Goal: Task Accomplishment & Management: Complete application form

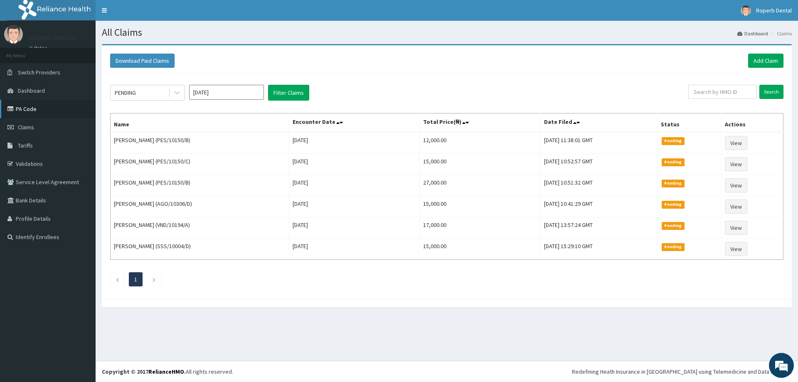
click at [25, 111] on link "PA Code" at bounding box center [48, 109] width 96 height 18
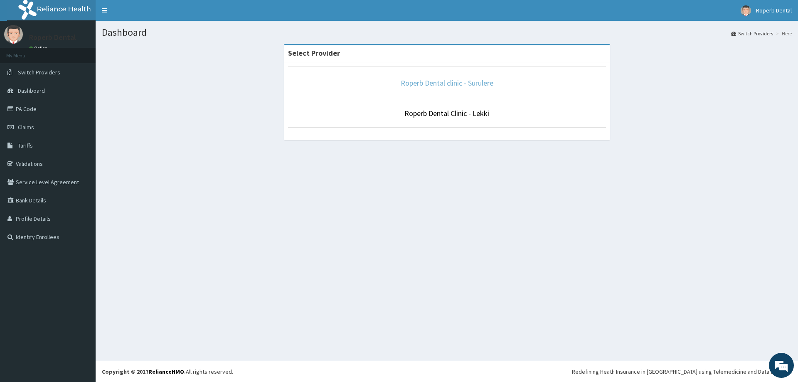
click at [461, 82] on link "Roperb Dental clinic - Surulere" at bounding box center [447, 83] width 93 height 10
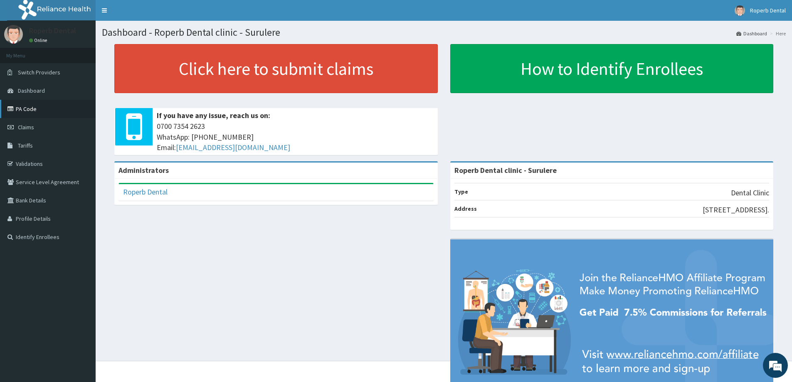
click at [53, 109] on link "PA Code" at bounding box center [48, 109] width 96 height 18
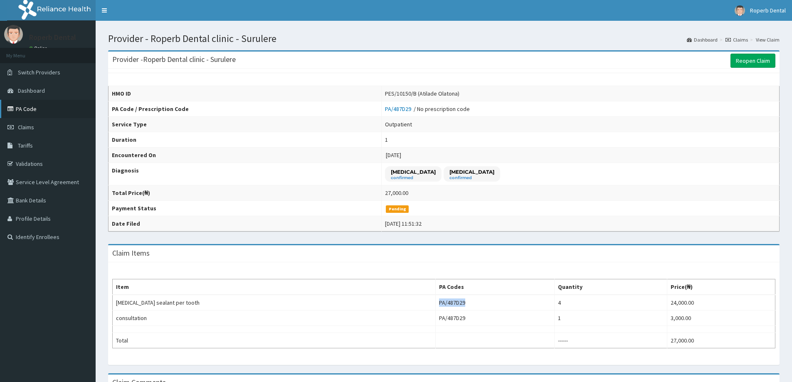
click at [26, 108] on link "PA Code" at bounding box center [48, 109] width 96 height 18
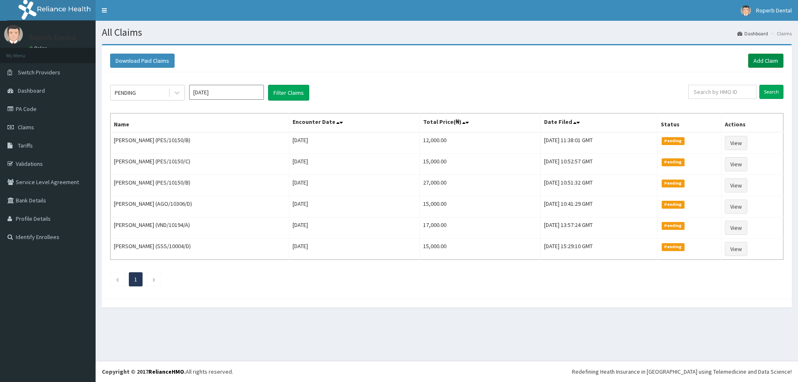
click at [759, 61] on link "Add Claim" at bounding box center [765, 61] width 35 height 14
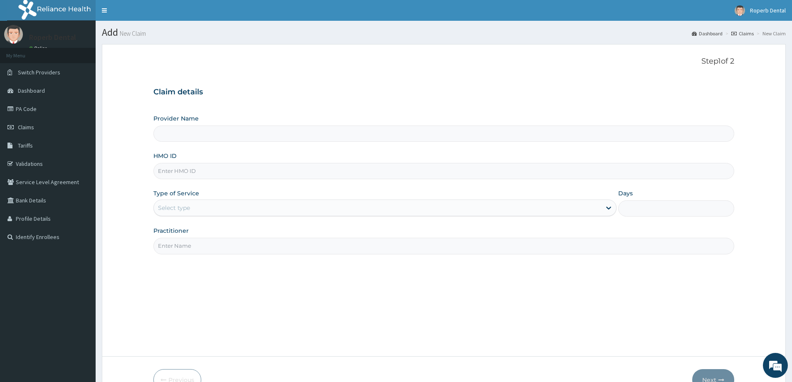
click at [239, 131] on input "Provider Name" at bounding box center [443, 134] width 581 height 16
type input "Roperb Dental clinic - Surulere"
click at [190, 164] on input "HMO ID" at bounding box center [443, 171] width 581 height 16
paste input "TDL/10054/B"
type input "TDL/10054/B"
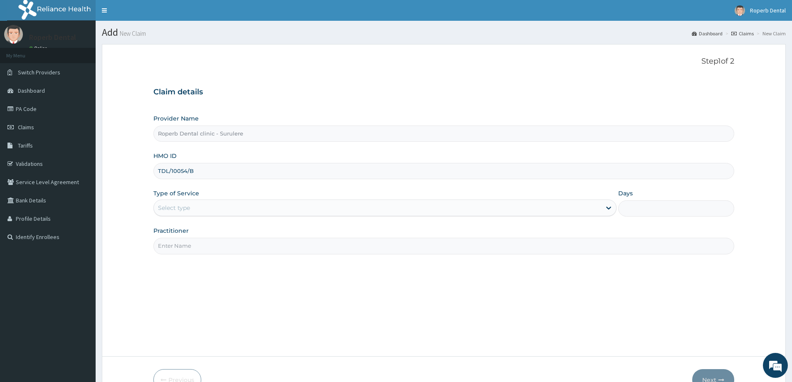
click at [212, 200] on div "Select type" at bounding box center [384, 208] width 463 height 17
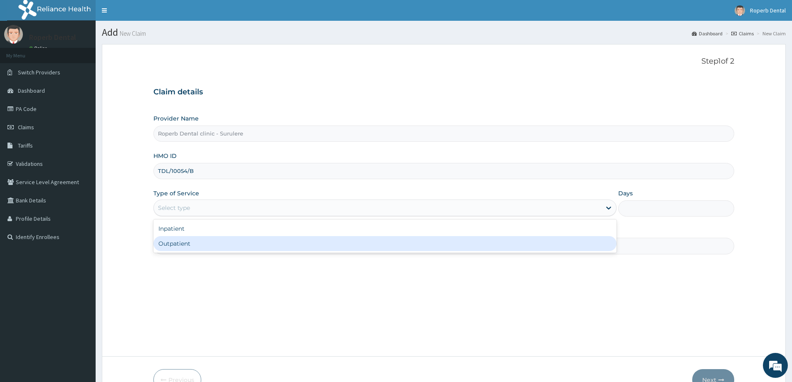
click at [182, 241] on div "Outpatient" at bounding box center [384, 243] width 463 height 15
type input "1"
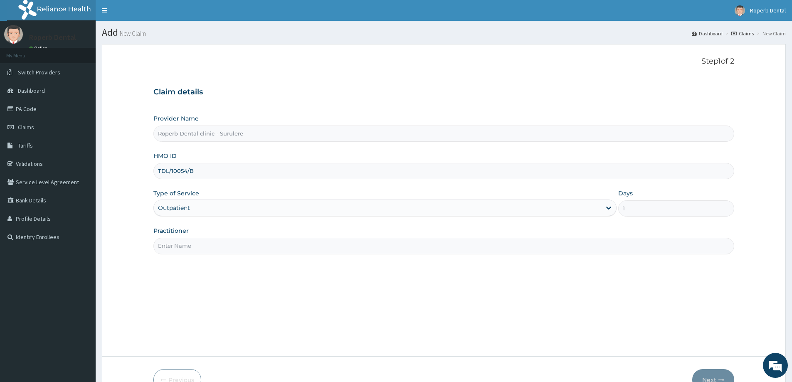
click at [187, 244] on input "Practitioner" at bounding box center [443, 246] width 581 height 16
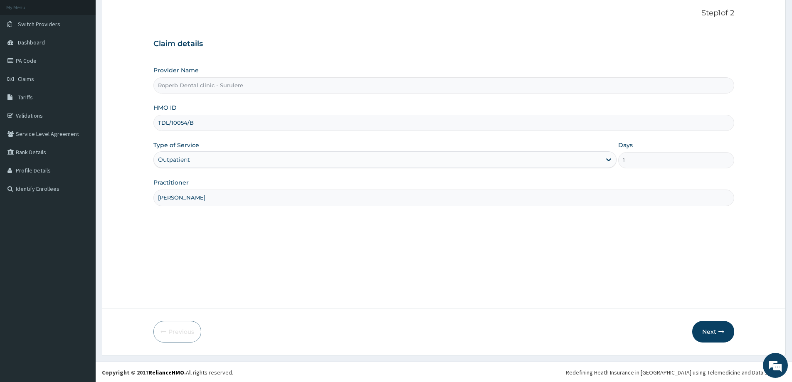
scroll to position [49, 0]
type input "Dr Wuraola"
click at [704, 326] on button "Next" at bounding box center [713, 331] width 42 height 22
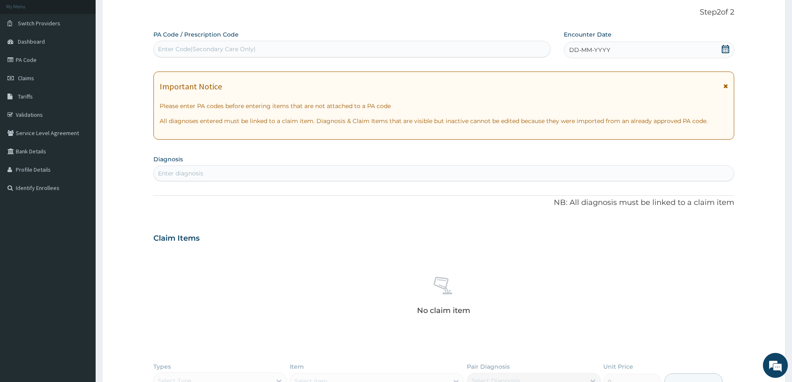
click at [197, 54] on div "Enter Code(Secondary Care Only)" at bounding box center [352, 48] width 396 height 13
paste input "PA/F99425"
type input "PA/F99425"
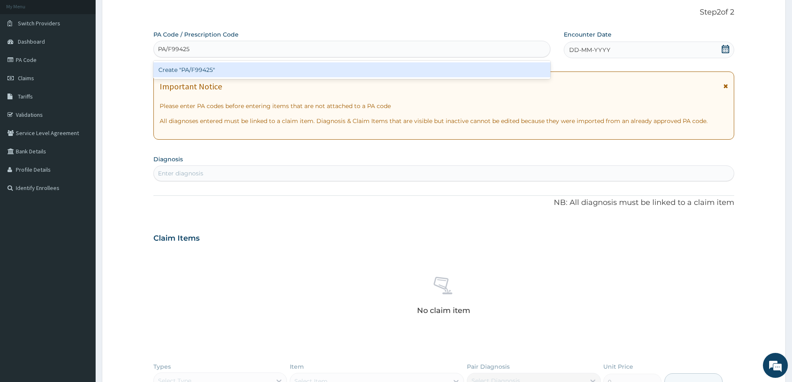
click at [203, 71] on div "Create "PA/F99425"" at bounding box center [351, 69] width 397 height 15
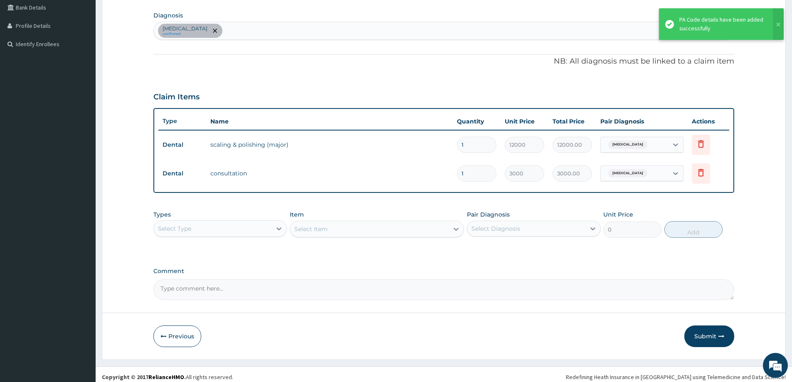
scroll to position [198, 0]
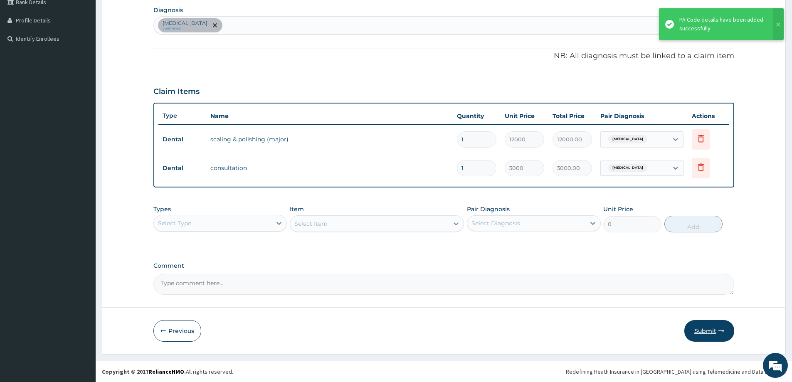
click at [706, 326] on button "Submit" at bounding box center [709, 331] width 50 height 22
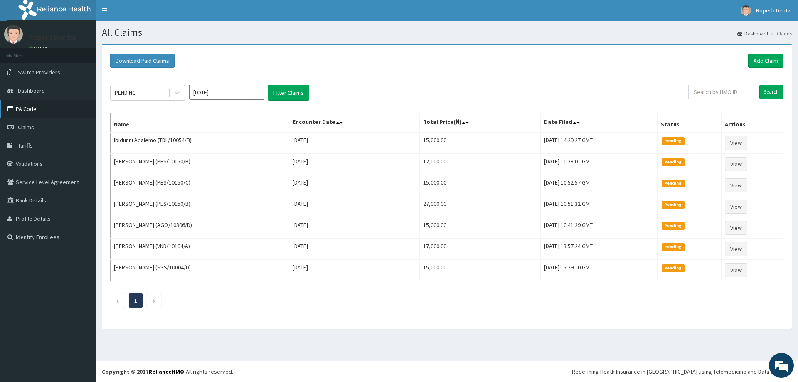
click at [33, 111] on link "PA Code" at bounding box center [48, 109] width 96 height 18
click at [757, 58] on link "Add Claim" at bounding box center [765, 61] width 35 height 14
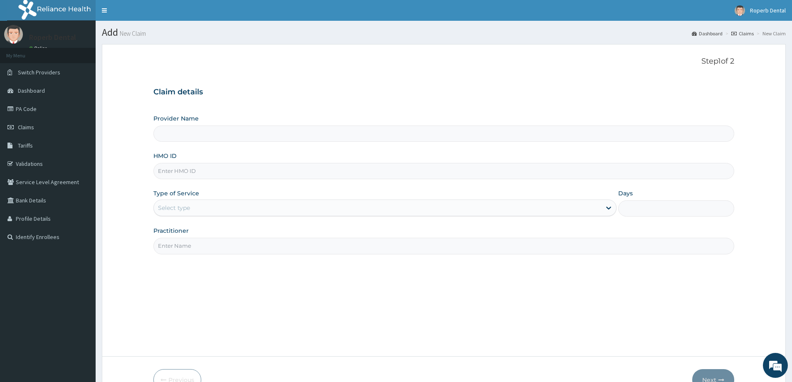
click at [207, 172] on input "HMO ID" at bounding box center [443, 171] width 581 height 16
type input "Roperb Dental clinic - Surulere"
paste input "TDL/10054/C"
click at [170, 171] on input "TDL/10054/C" at bounding box center [443, 171] width 581 height 16
type input "TDL/10054/C"
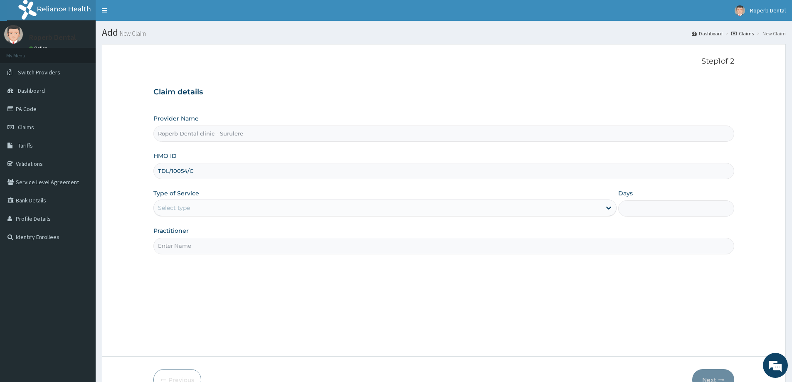
click at [199, 209] on div "Select type" at bounding box center [377, 207] width 447 height 13
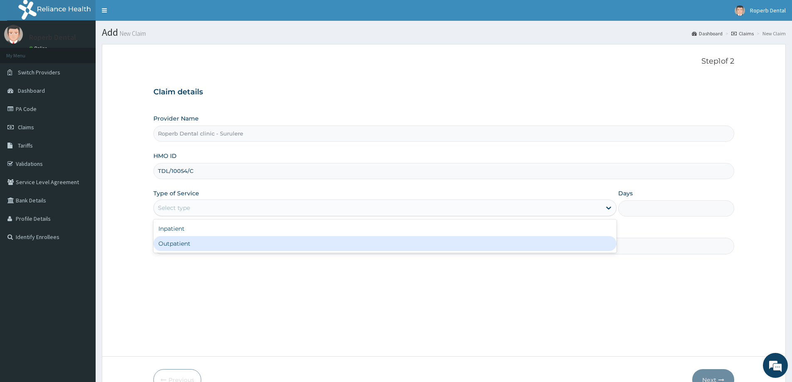
click at [185, 239] on div "Outpatient" at bounding box center [384, 243] width 463 height 15
type input "1"
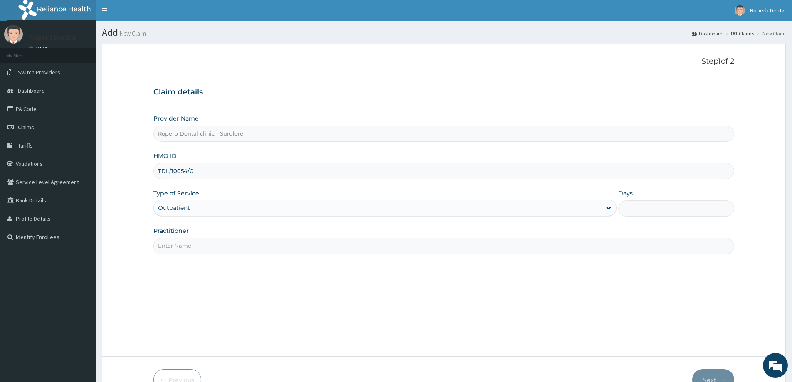
click at [185, 239] on input "Practitioner" at bounding box center [443, 246] width 581 height 16
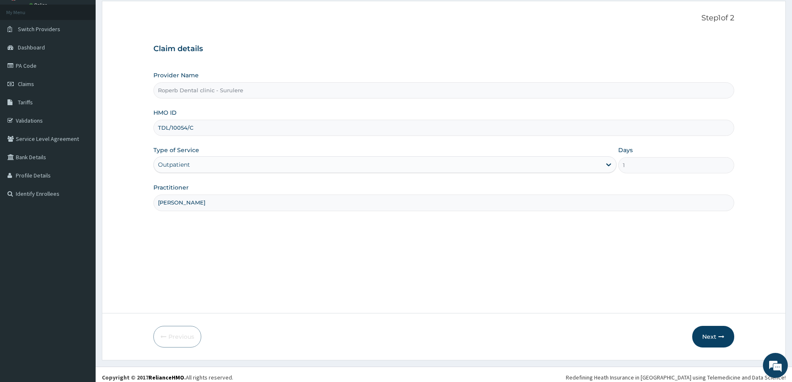
scroll to position [49, 0]
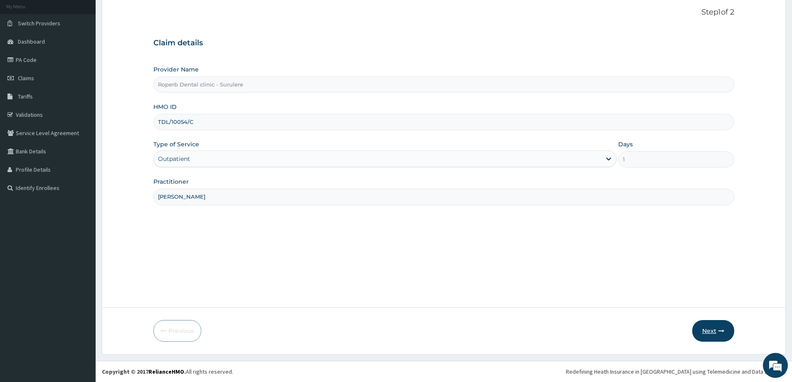
type input "Dr Wuraola"
click at [707, 327] on button "Next" at bounding box center [713, 331] width 42 height 22
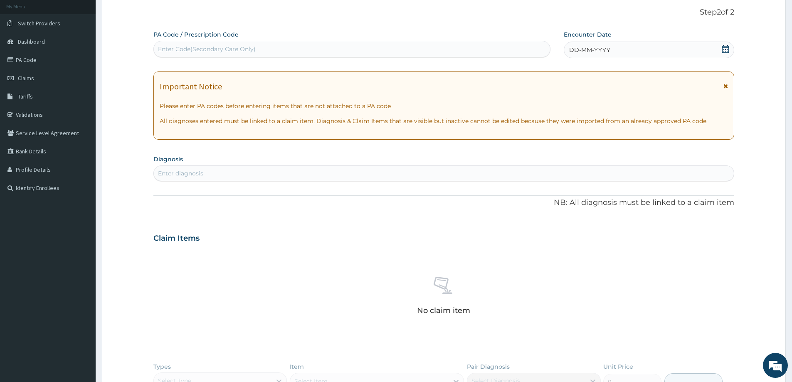
click at [202, 46] on div "Enter Code(Secondary Care Only)" at bounding box center [207, 49] width 98 height 8
paste input "PA/DBD215"
type input "PA/DBD215"
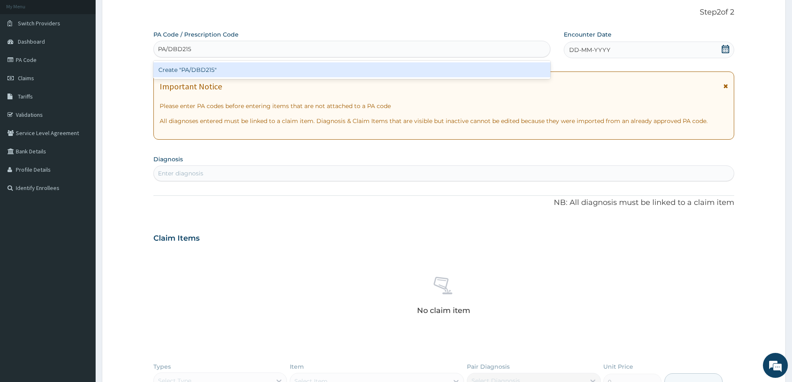
click at [214, 73] on div "Create "PA/DBD215"" at bounding box center [351, 69] width 397 height 15
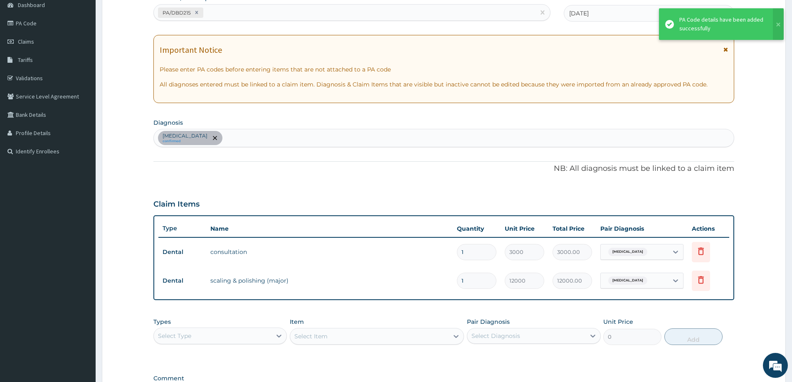
scroll to position [174, 0]
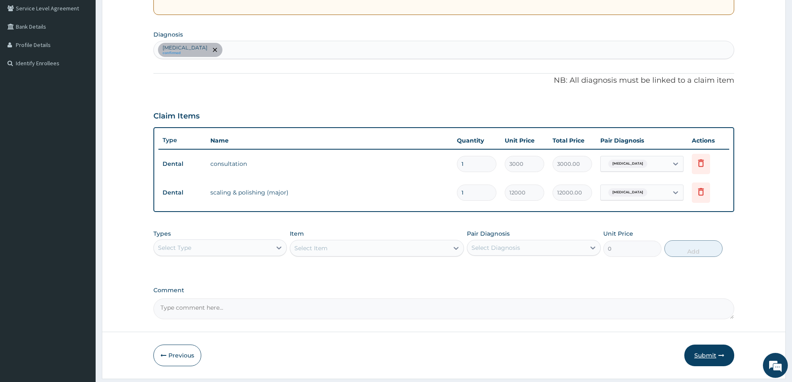
click at [712, 356] on button "Submit" at bounding box center [709, 356] width 50 height 22
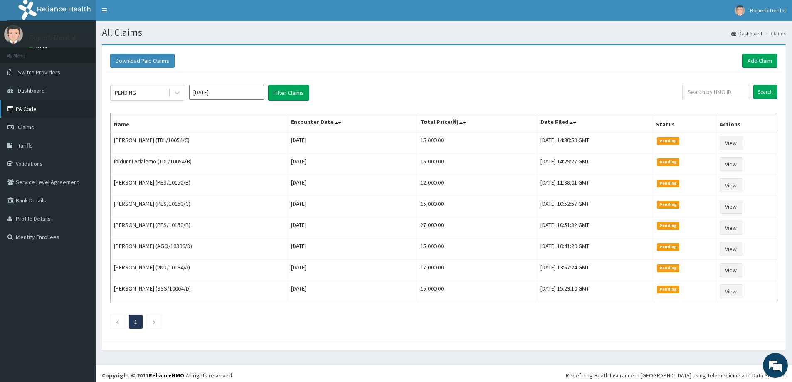
click at [40, 104] on link "PA Code" at bounding box center [48, 109] width 96 height 18
click at [31, 108] on link "PA Code" at bounding box center [48, 109] width 96 height 18
click at [766, 61] on link "Add Claim" at bounding box center [759, 61] width 35 height 14
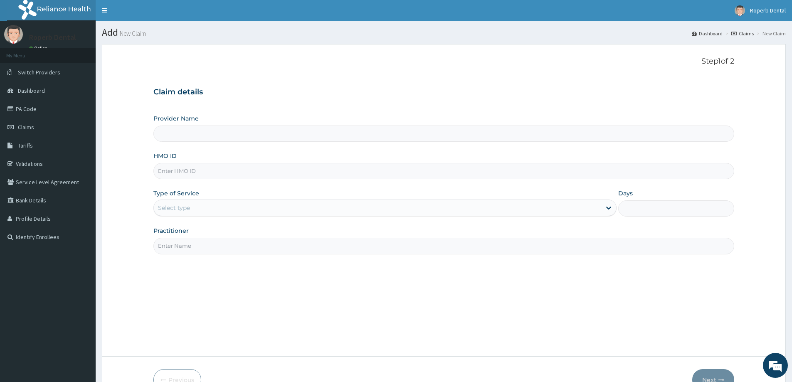
type input "Roperb Dental clinic - Surulere"
click at [184, 175] on input "HMO ID" at bounding box center [443, 171] width 581 height 16
paste input "TDL/10054/A"
type input "TDL/10054/A"
click at [199, 208] on div "Select type" at bounding box center [377, 207] width 447 height 13
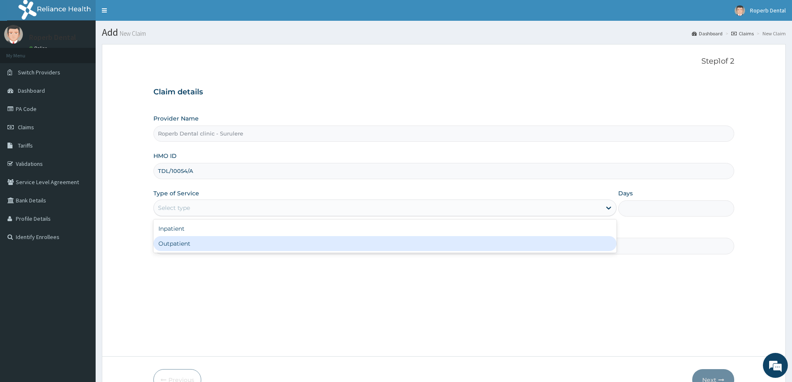
click at [185, 241] on div "Outpatient" at bounding box center [384, 243] width 463 height 15
type input "1"
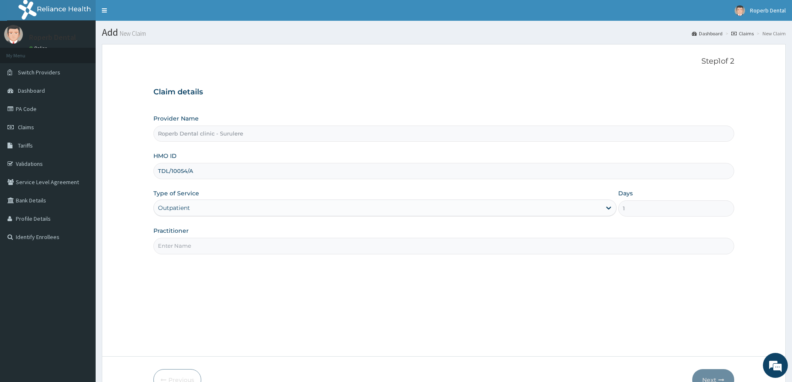
click at [185, 241] on input "Practitioner" at bounding box center [443, 246] width 581 height 16
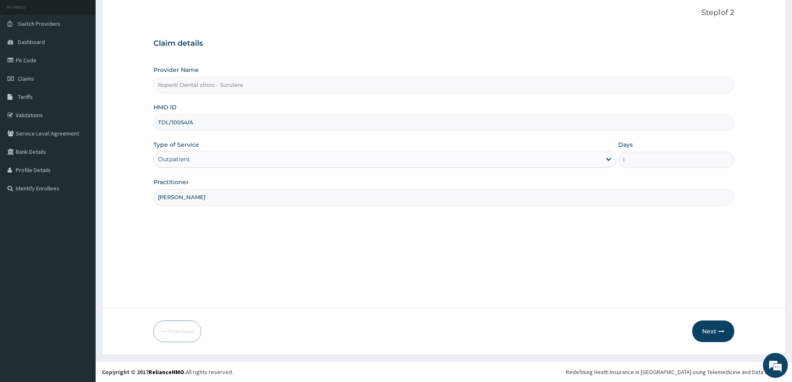
scroll to position [49, 0]
type input "Dr Wuraola"
click at [700, 328] on button "Next" at bounding box center [713, 331] width 42 height 22
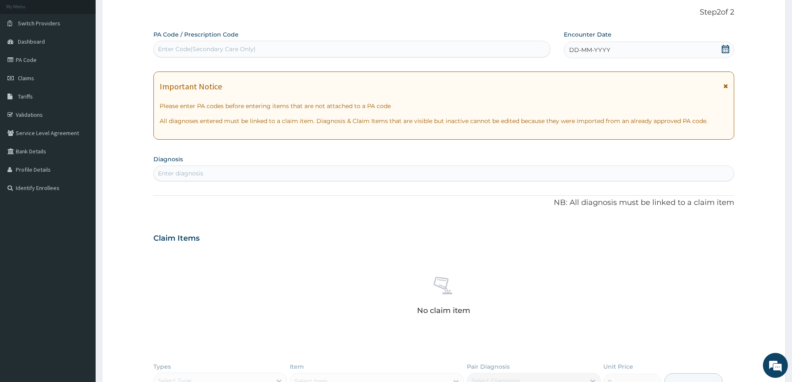
click at [217, 50] on div "Enter Code(Secondary Care Only)" at bounding box center [207, 49] width 98 height 8
paste input "PA/FA9BB2"
type input "PA/FA9BB2"
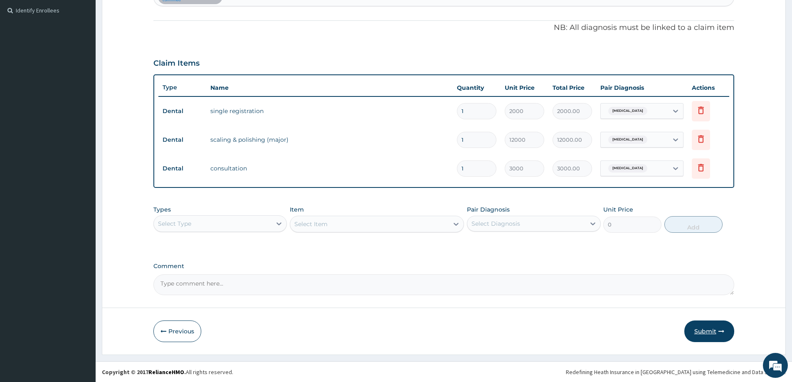
scroll to position [227, 0]
click at [698, 332] on button "Submit" at bounding box center [709, 331] width 50 height 22
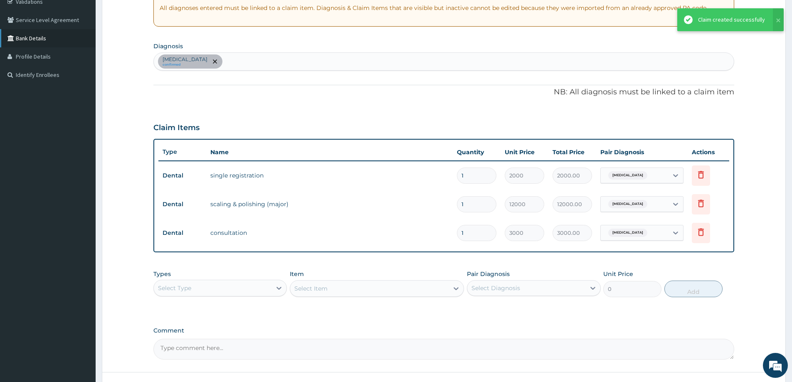
scroll to position [61, 0]
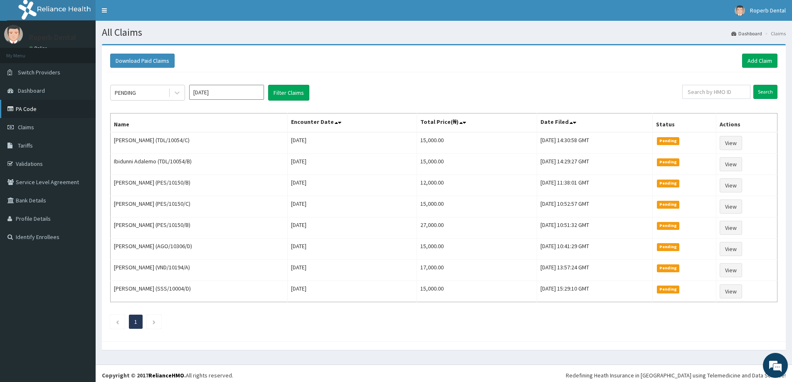
click at [27, 109] on link "PA Code" at bounding box center [48, 109] width 96 height 18
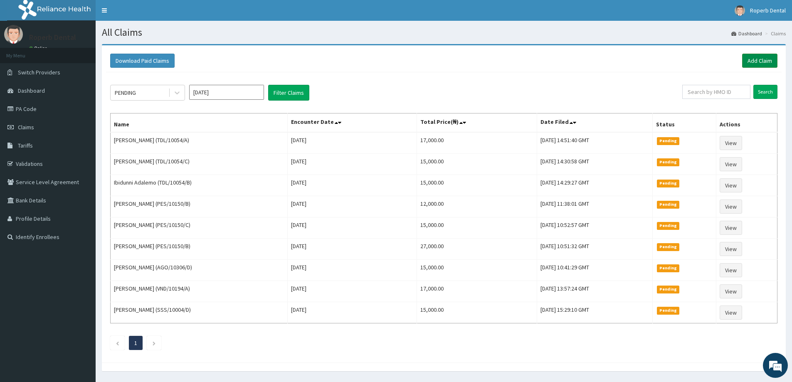
click at [751, 60] on link "Add Claim" at bounding box center [759, 61] width 35 height 14
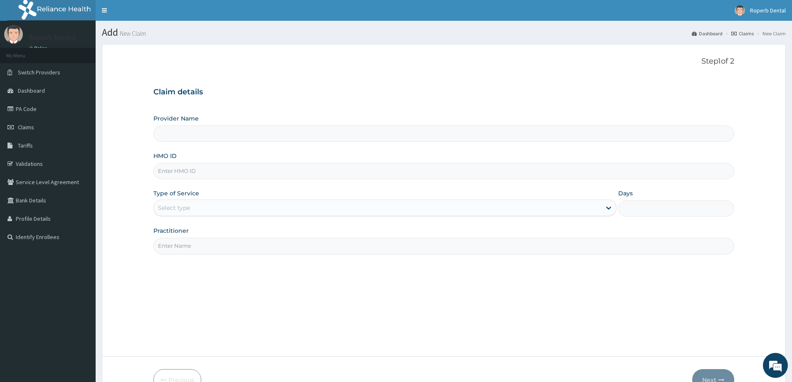
type input "Roperb Dental clinic - Surulere"
drag, startPoint x: 207, startPoint y: 168, endPoint x: 203, endPoint y: 161, distance: 8.2
click at [207, 168] on input "HMO ID" at bounding box center [443, 171] width 581 height 16
paste input "TDL/10054/B"
type input "TDL/10054/B"
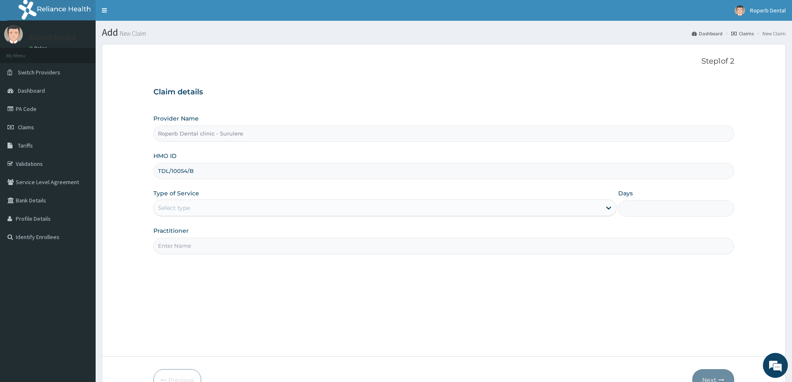
click at [197, 199] on div "Type of Service Select type" at bounding box center [384, 202] width 463 height 27
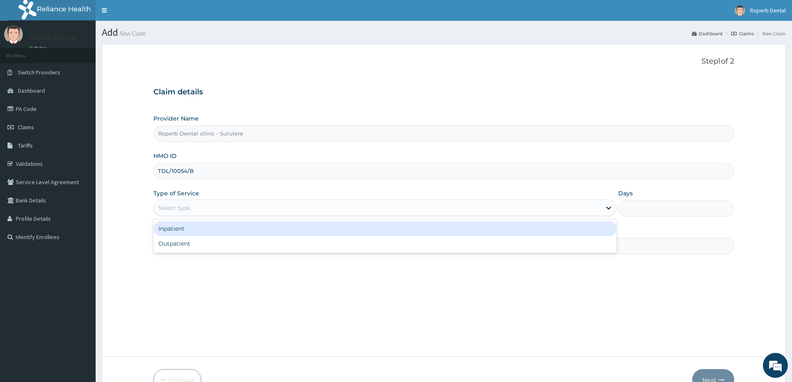
click at [193, 209] on div "Select type" at bounding box center [377, 207] width 447 height 13
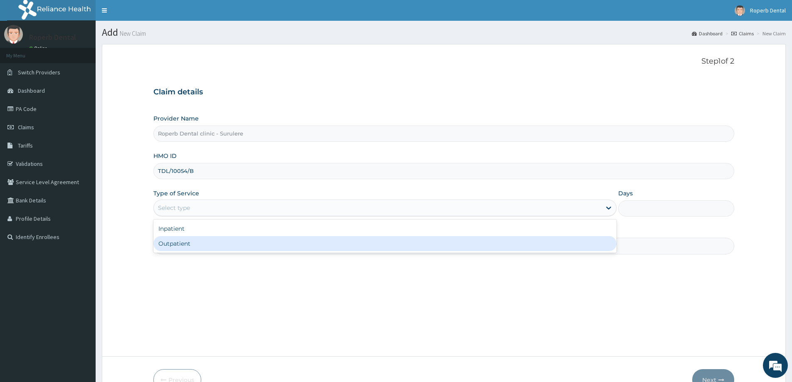
click at [187, 244] on div "Outpatient" at bounding box center [384, 243] width 463 height 15
type input "1"
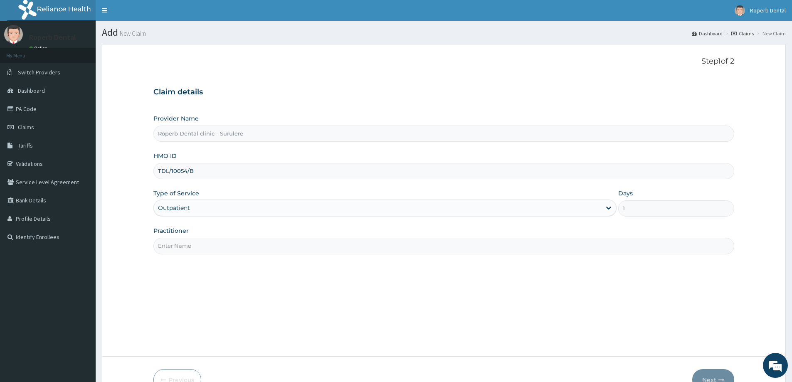
click at [185, 243] on input "Practitioner" at bounding box center [443, 246] width 581 height 16
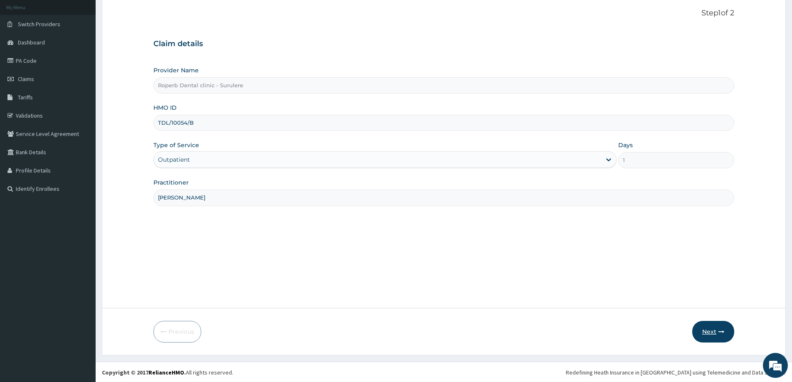
scroll to position [49, 0]
type input "Dr Wuraola"
click at [702, 327] on button "Next" at bounding box center [713, 331] width 42 height 22
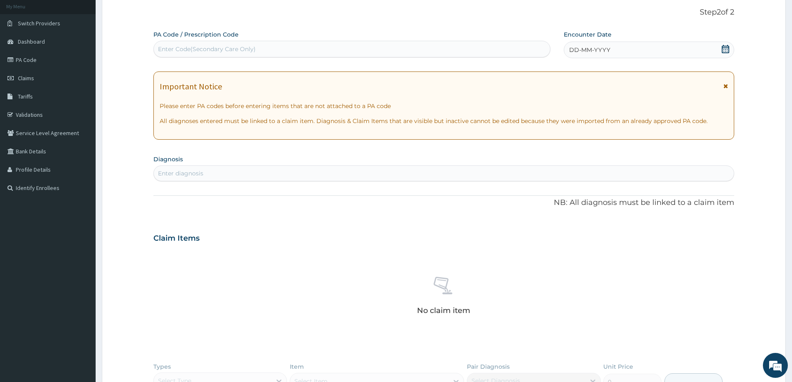
click at [275, 49] on div "Enter Code(Secondary Care Only)" at bounding box center [352, 48] width 396 height 13
paste input "PA/D0A386"
type input "PA/D0A386"
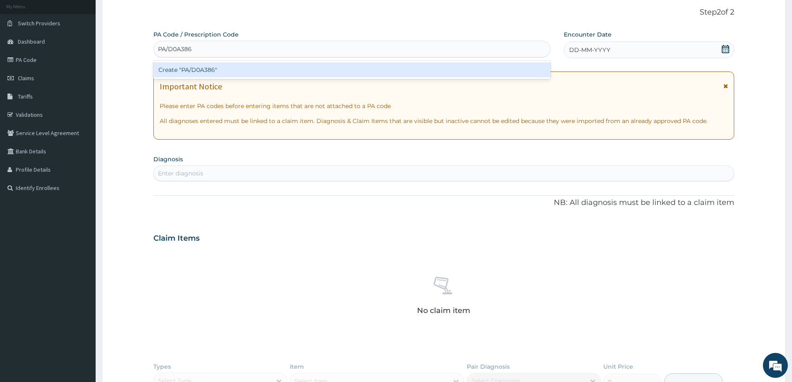
click at [259, 69] on div "Create "PA/D0A386"" at bounding box center [351, 69] width 397 height 15
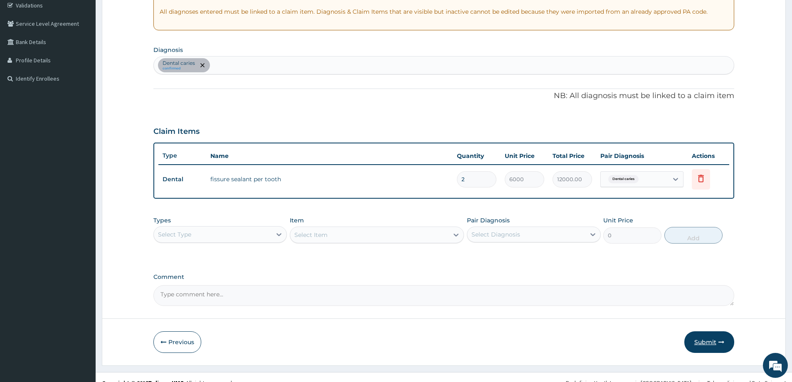
scroll to position [170, 0]
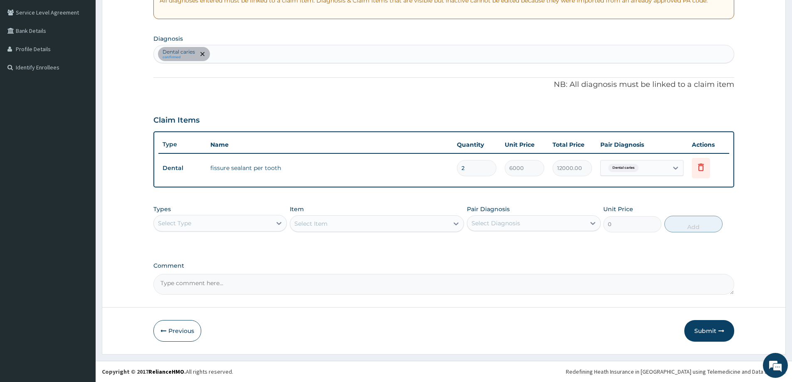
click at [710, 330] on button "Submit" at bounding box center [709, 331] width 50 height 22
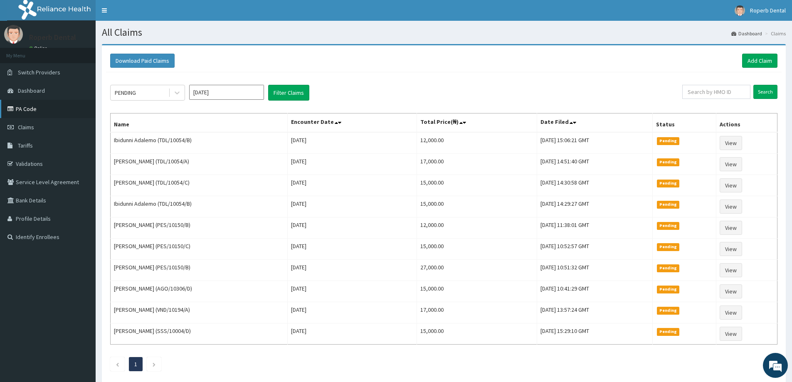
click at [39, 111] on link "PA Code" at bounding box center [48, 109] width 96 height 18
